Goal: Task Accomplishment & Management: Complete application form

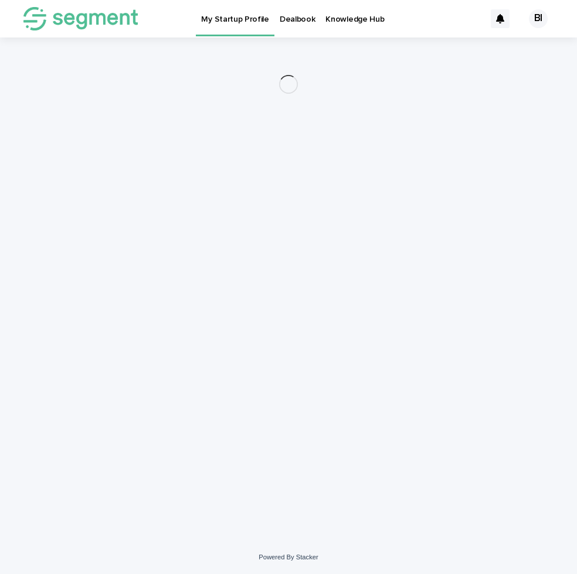
click at [536, 21] on div "BI" at bounding box center [538, 18] width 19 height 19
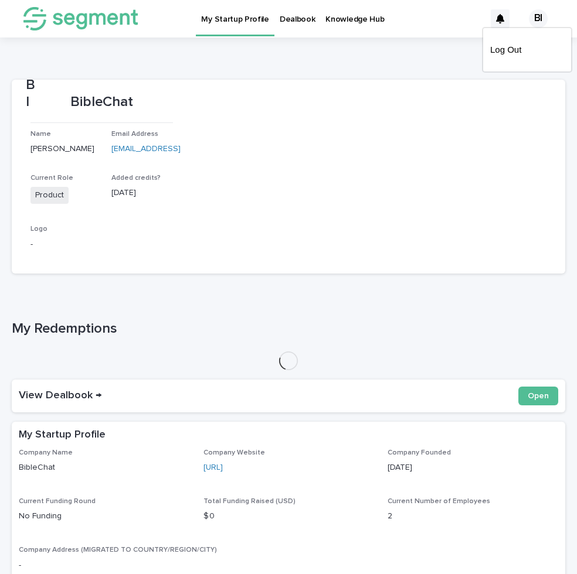
click at [277, 128] on section "BI [DEMOGRAPHIC_DATA] Name [PERSON_NAME] Email Address [EMAIL_ADDRESS] Current …" at bounding box center [288, 177] width 553 height 194
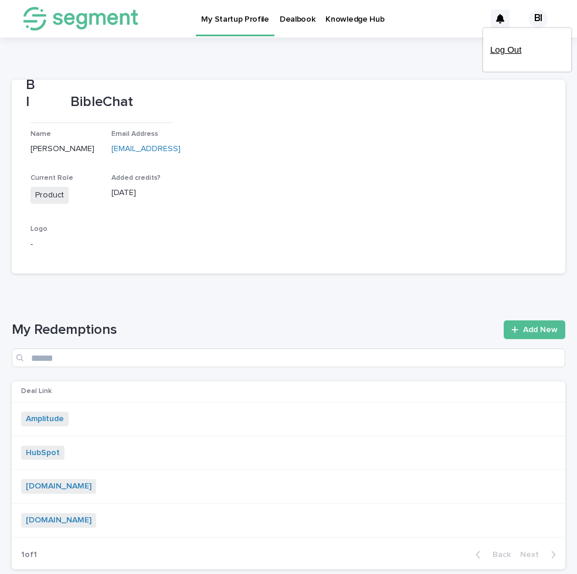
click at [493, 51] on p "Log Out" at bounding box center [527, 50] width 74 height 20
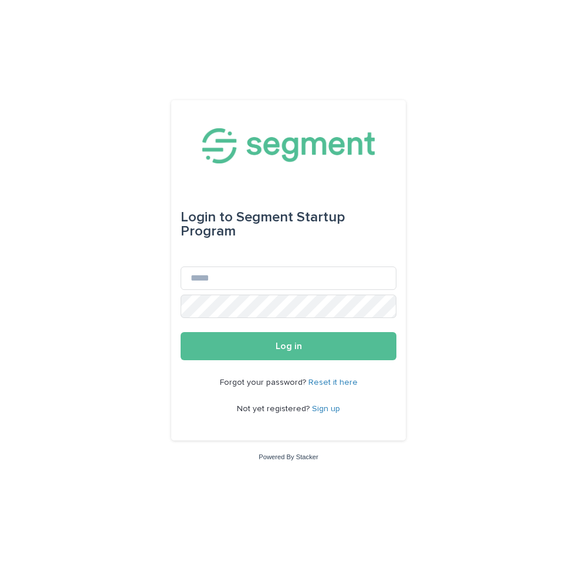
click at [325, 410] on link "Sign up" at bounding box center [326, 409] width 28 height 8
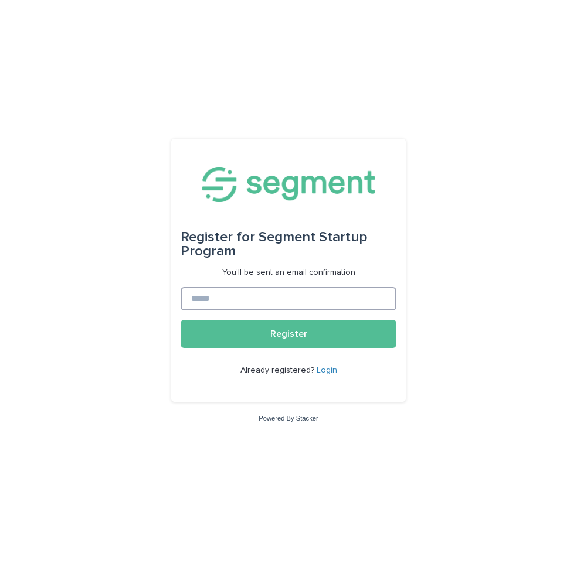
click at [295, 294] on input at bounding box center [289, 298] width 216 height 23
type input "*"
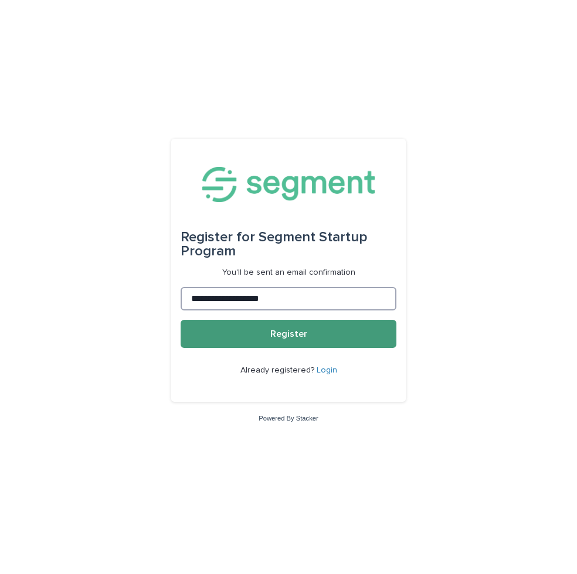
type input "**********"
click at [371, 335] on button "Register" at bounding box center [289, 334] width 216 height 28
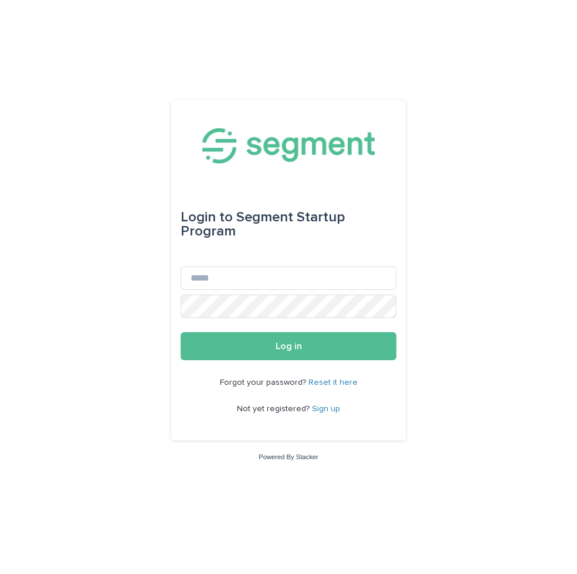
click at [369, 393] on div "Forgot your password? Reset it here Not yet registered? Sign up" at bounding box center [289, 396] width 216 height 72
click at [264, 220] on div "Login to Segment Startup Program" at bounding box center [289, 224] width 216 height 47
copy div "Segment Startup Program"
drag, startPoint x: 264, startPoint y: 220, endPoint x: 201, endPoint y: 225, distance: 62.9
click at [201, 225] on div "Login to Segment Startup Program" at bounding box center [289, 224] width 216 height 47
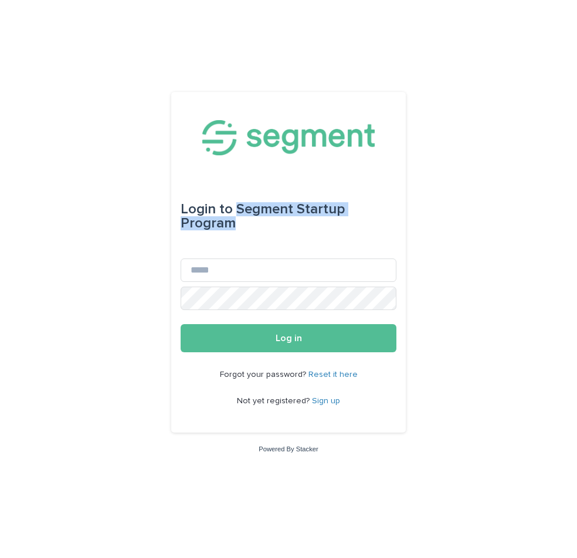
click at [331, 401] on link "Sign up" at bounding box center [326, 401] width 28 height 8
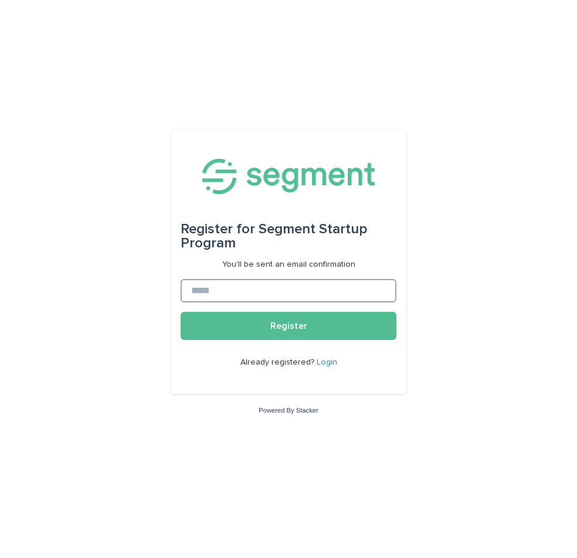
click at [325, 298] on input at bounding box center [289, 290] width 216 height 23
type input "**********"
click at [288, 326] on button "Register" at bounding box center [289, 326] width 216 height 28
